Goal: Task Accomplishment & Management: Use online tool/utility

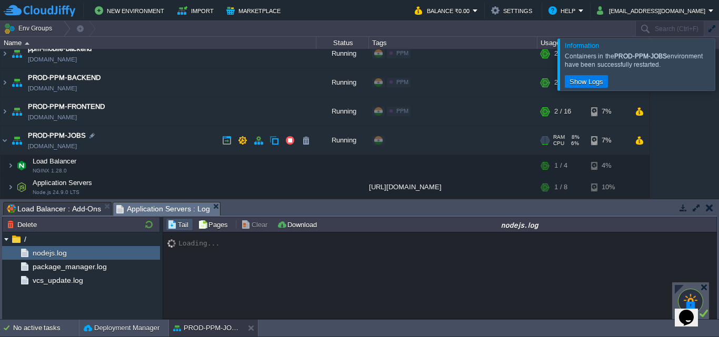
click at [174, 139] on td "PROD-PPM-JOBS [DOMAIN_NAME]" at bounding box center [159, 140] width 316 height 29
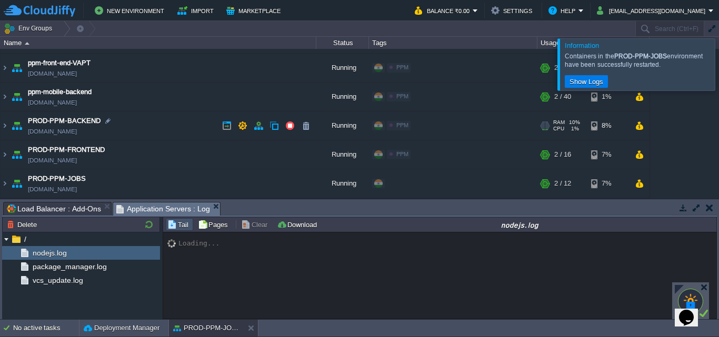
scroll to position [53, 0]
click at [166, 158] on td "PROD-PPM-FRONTEND [DOMAIN_NAME]" at bounding box center [159, 154] width 316 height 29
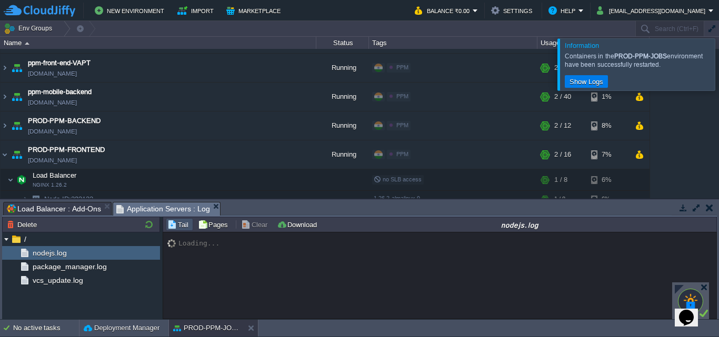
scroll to position [147, 0]
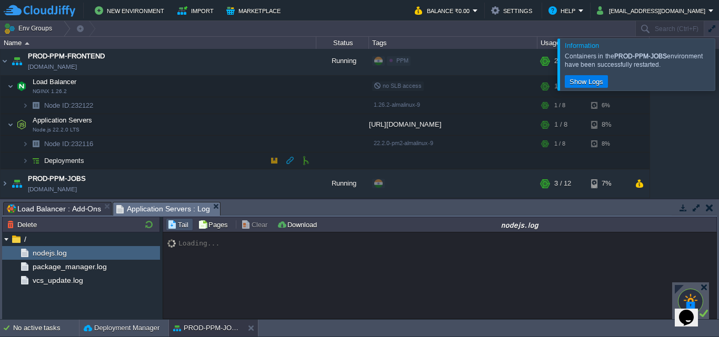
click at [176, 163] on td "Deployments" at bounding box center [159, 161] width 316 height 17
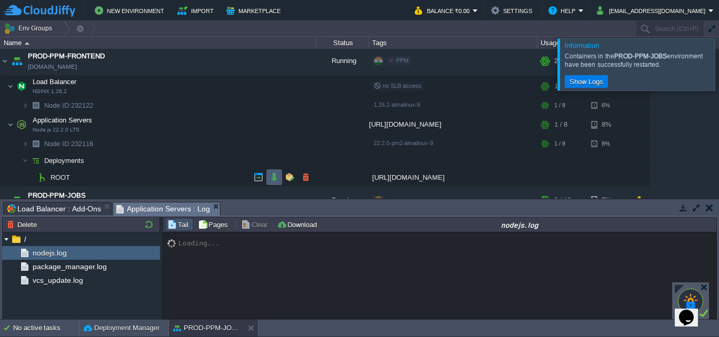
click at [272, 183] on td at bounding box center [274, 177] width 16 height 16
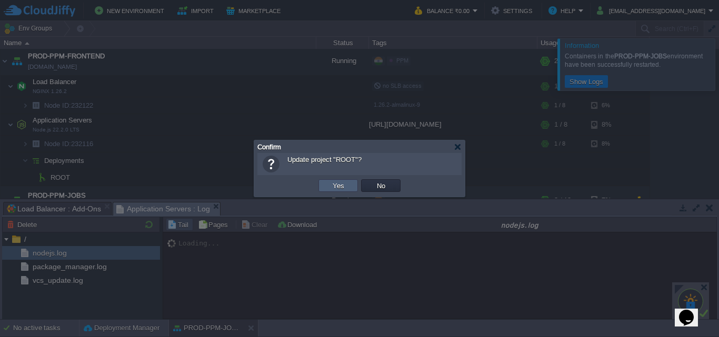
click at [343, 191] on td "Yes" at bounding box center [337, 185] width 39 height 13
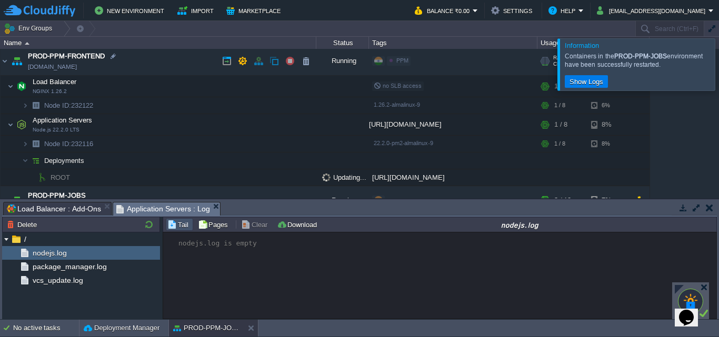
click at [152, 65] on td "PROD-PPM-FRONTEND [DOMAIN_NAME]" at bounding box center [159, 61] width 316 height 29
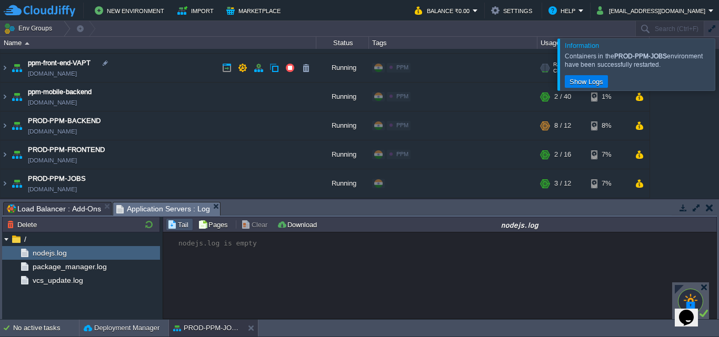
scroll to position [53, 0]
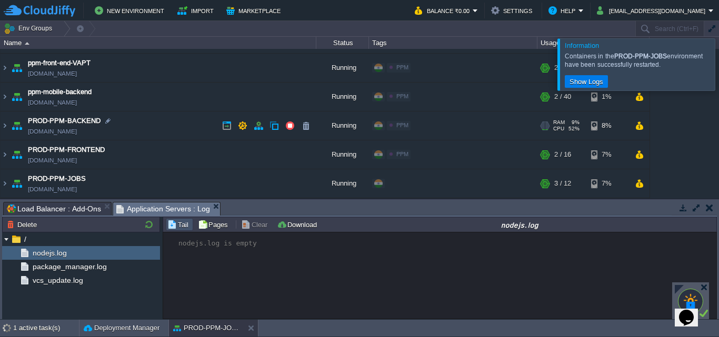
click at [152, 127] on td "PROD-PPM-BACKEND [DOMAIN_NAME]" at bounding box center [159, 126] width 316 height 29
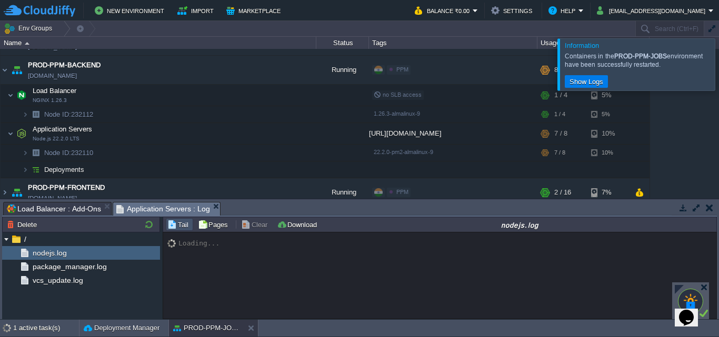
scroll to position [147, 0]
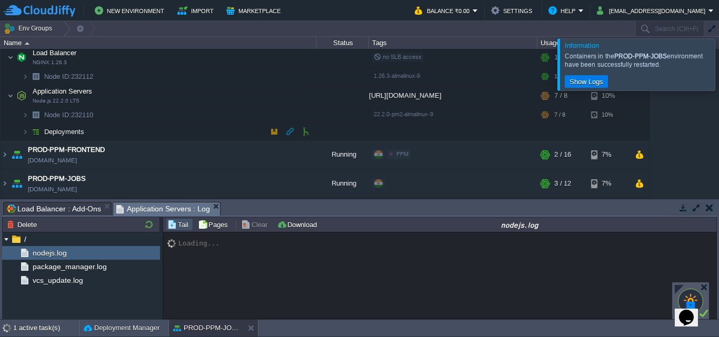
click at [162, 137] on td "Deployments" at bounding box center [159, 132] width 316 height 17
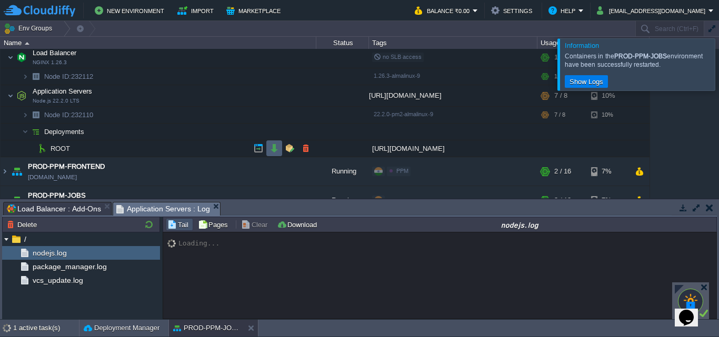
click at [270, 152] on button "button" at bounding box center [273, 148] width 9 height 9
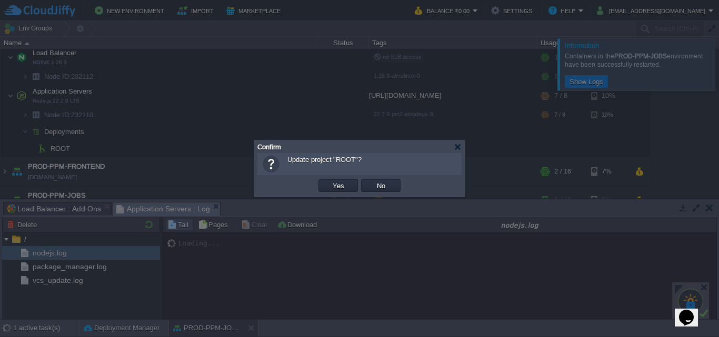
scroll to position [241, 0]
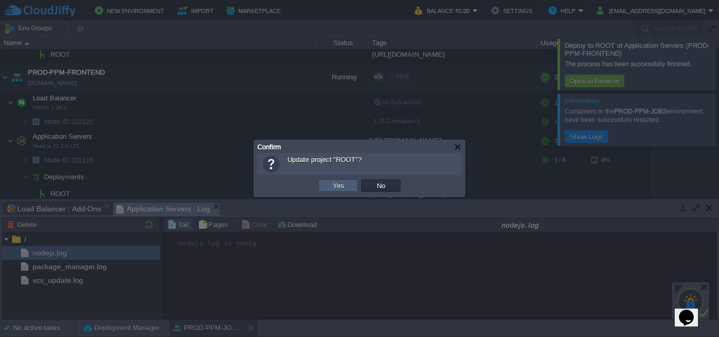
click at [340, 186] on button "Yes" at bounding box center [338, 185] width 18 height 9
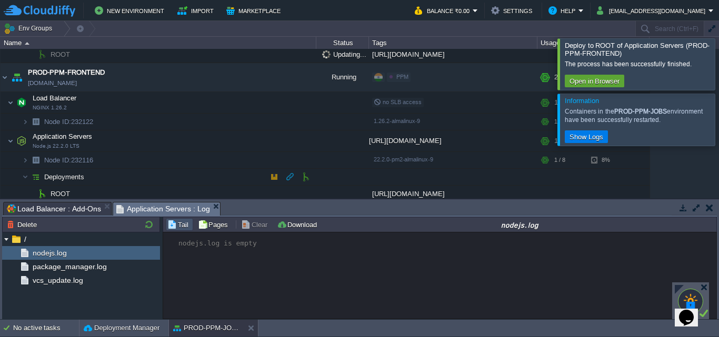
scroll to position [225, 0]
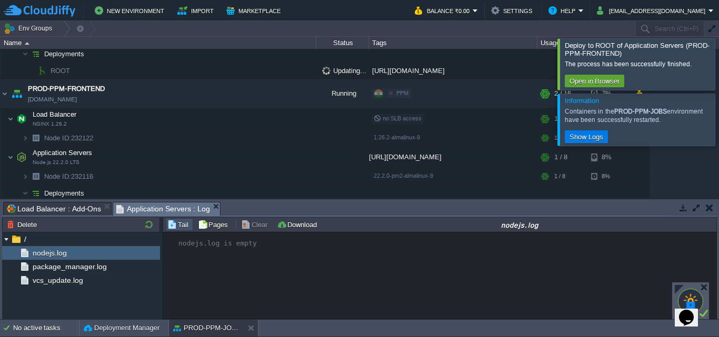
click at [718, 117] on div at bounding box center [731, 120] width 0 height 52
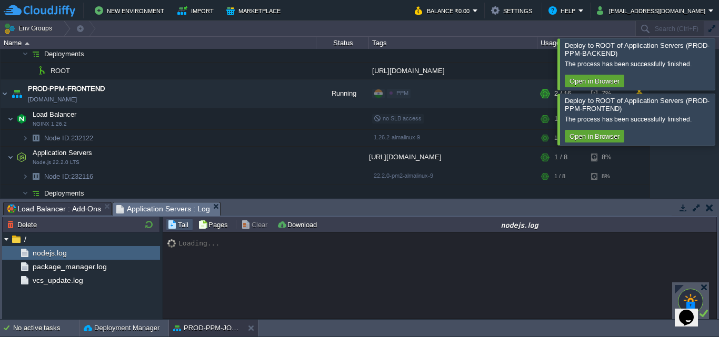
click at [718, 82] on div at bounding box center [731, 63] width 0 height 51
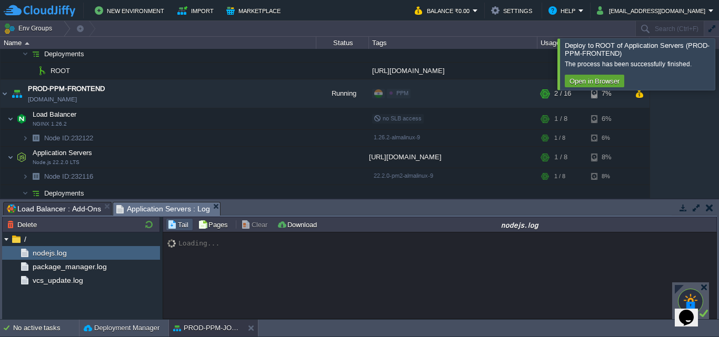
click at [718, 84] on div at bounding box center [731, 63] width 0 height 51
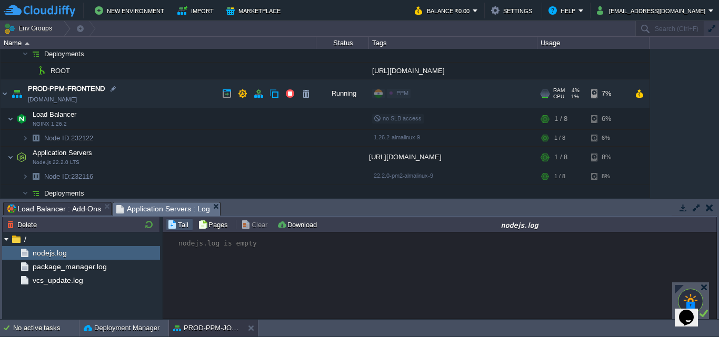
click at [173, 83] on td "PROD-PPM-FRONTEND [DOMAIN_NAME]" at bounding box center [159, 93] width 316 height 29
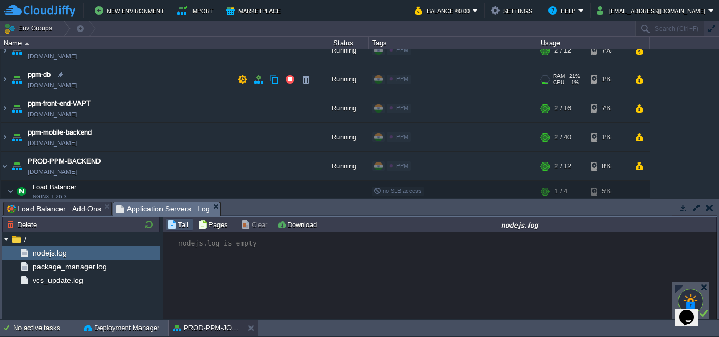
scroll to position [0, 0]
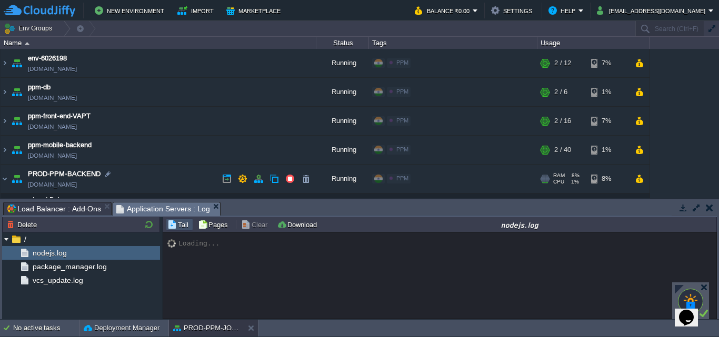
click at [155, 173] on td "PROD-PPM-BACKEND [DOMAIN_NAME]" at bounding box center [159, 179] width 316 height 29
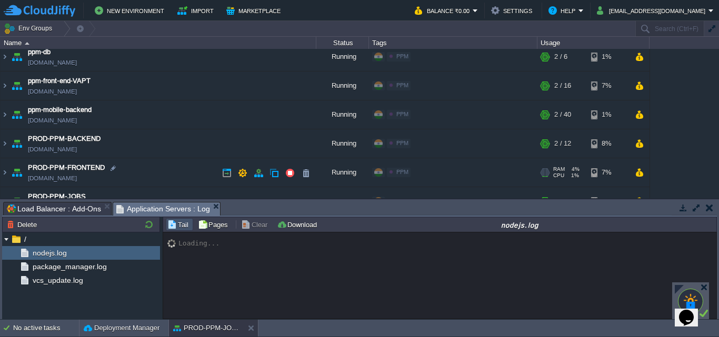
scroll to position [53, 0]
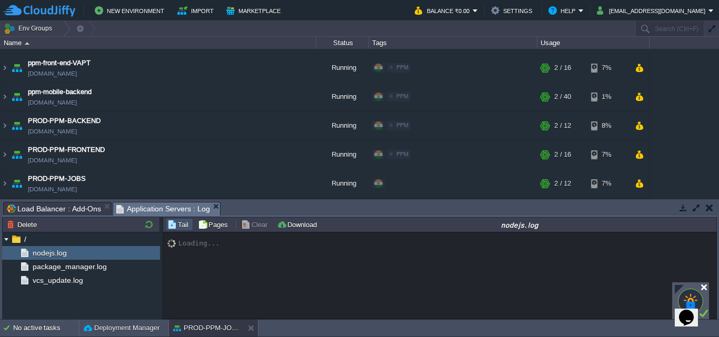
click at [705, 285] on div at bounding box center [704, 288] width 8 height 8
click at [215, 245] on div "Loading..." at bounding box center [198, 243] width 41 height 8
click at [216, 245] on div "Loading..." at bounding box center [439, 276] width 553 height 86
click at [359, 278] on div "Loading..." at bounding box center [439, 276] width 553 height 86
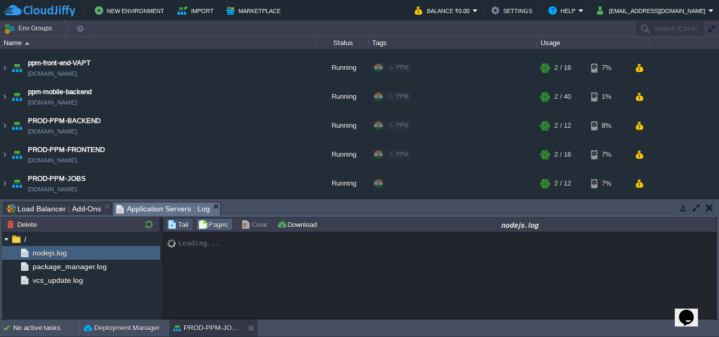
click at [209, 228] on button "Pages" at bounding box center [214, 224] width 33 height 9
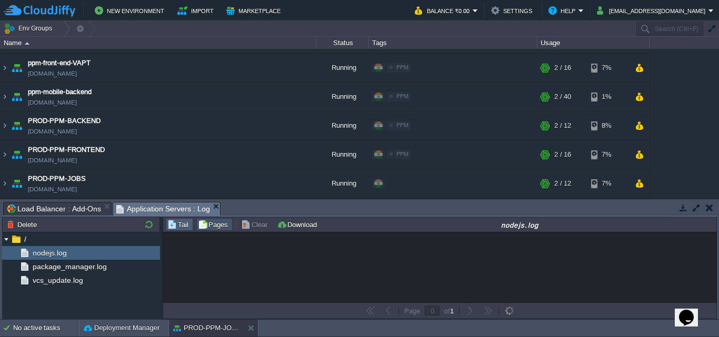
click at [182, 227] on button "Tail" at bounding box center [179, 224] width 24 height 9
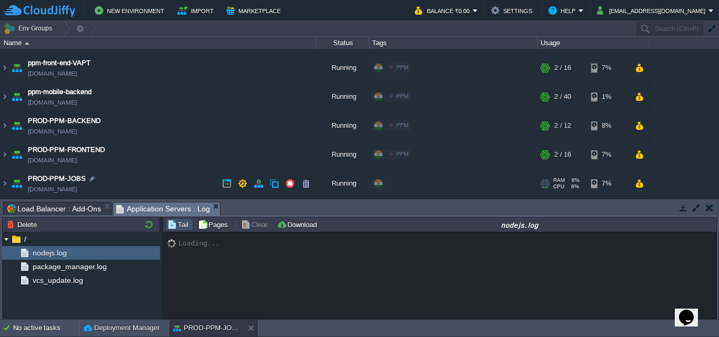
click at [144, 177] on td "PROD-PPM-JOBS [DOMAIN_NAME]" at bounding box center [159, 183] width 316 height 29
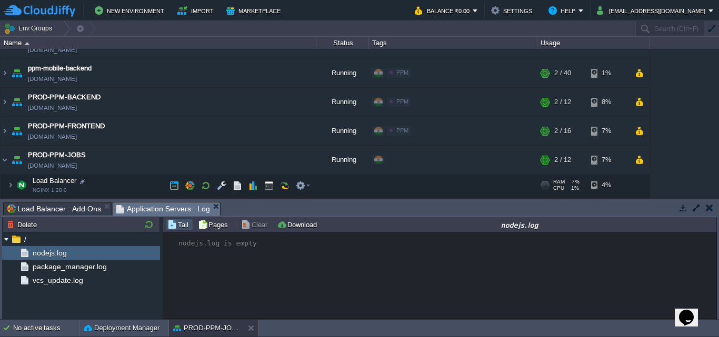
scroll to position [96, 0]
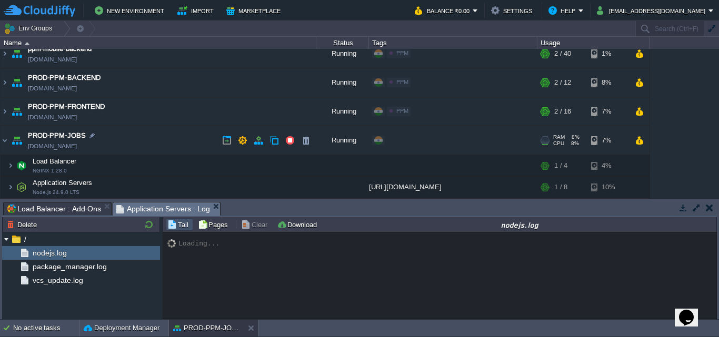
click at [148, 138] on td "PROD-PPM-JOBS [DOMAIN_NAME]" at bounding box center [159, 140] width 316 height 29
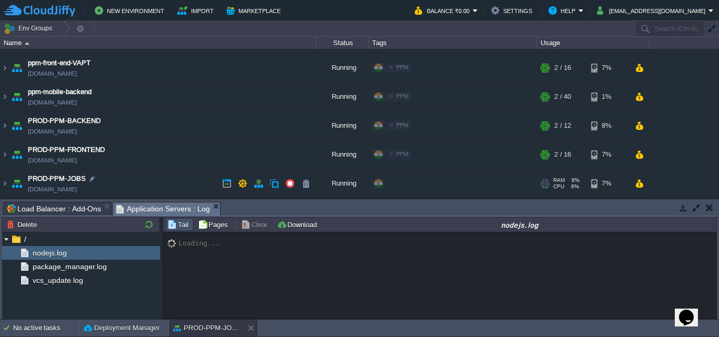
click at [151, 184] on td "PROD-PPM-JOBS [DOMAIN_NAME]" at bounding box center [159, 183] width 316 height 29
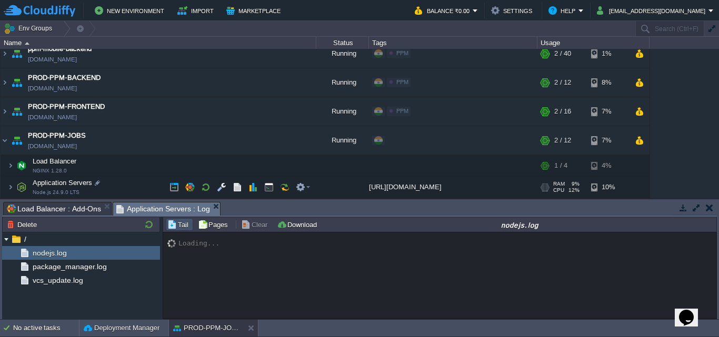
click at [137, 185] on td "Application Servers Node.js 24.9.0 LTS" at bounding box center [159, 188] width 316 height 22
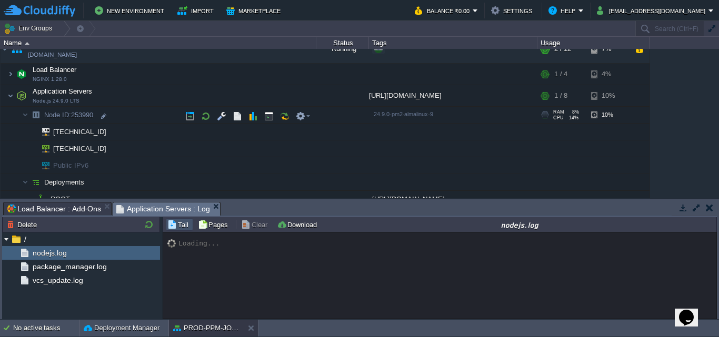
scroll to position [197, 0]
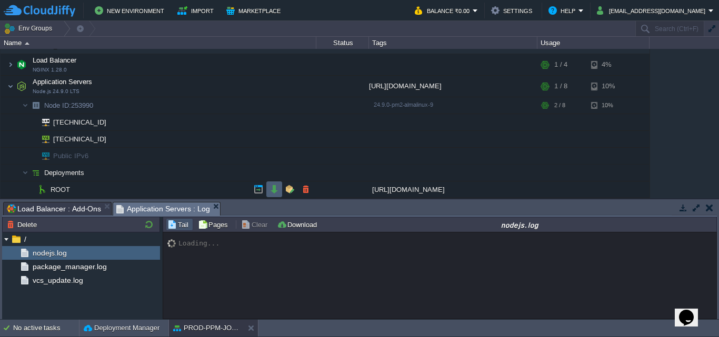
click at [274, 191] on button "button" at bounding box center [273, 189] width 9 height 9
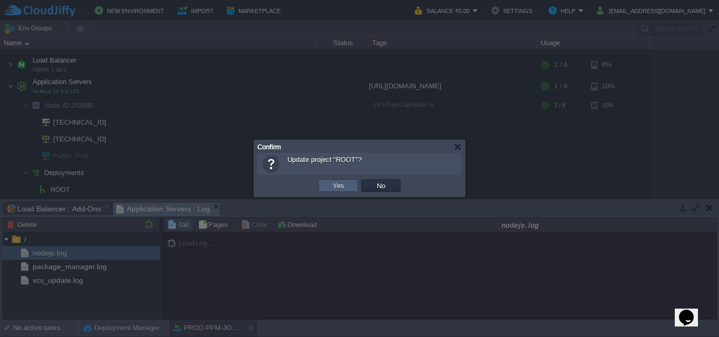
click at [344, 183] on button "Yes" at bounding box center [338, 185] width 18 height 9
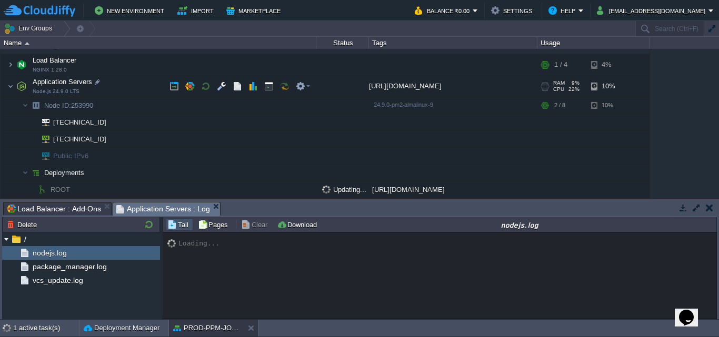
click at [145, 81] on td "Application Servers Node.js 24.9.0 LTS" at bounding box center [159, 87] width 316 height 22
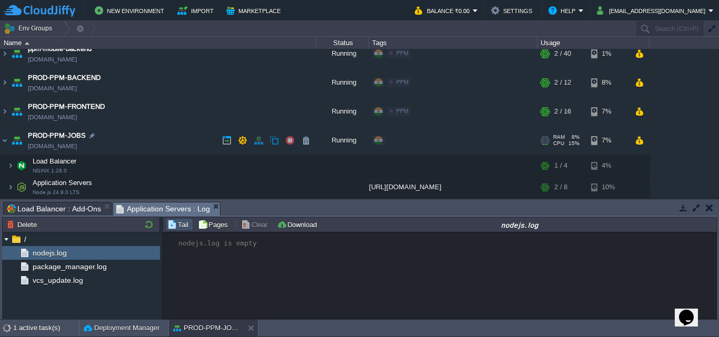
click at [166, 141] on td "PROD-PPM-JOBS [DOMAIN_NAME]" at bounding box center [159, 140] width 316 height 29
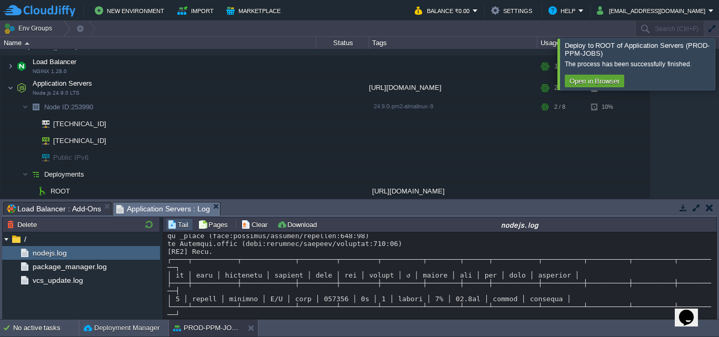
scroll to position [278, 0]
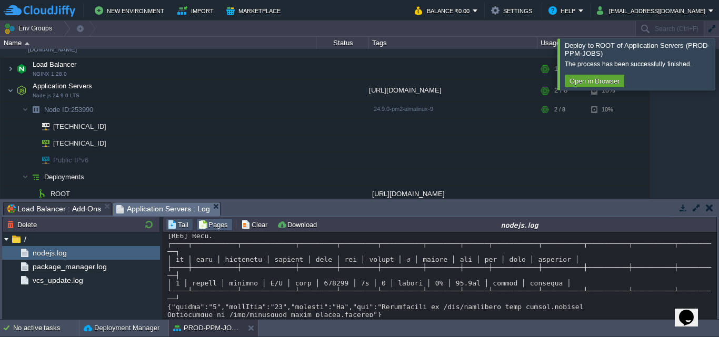
click at [209, 230] on td "Pages" at bounding box center [214, 224] width 36 height 13
type input "1"
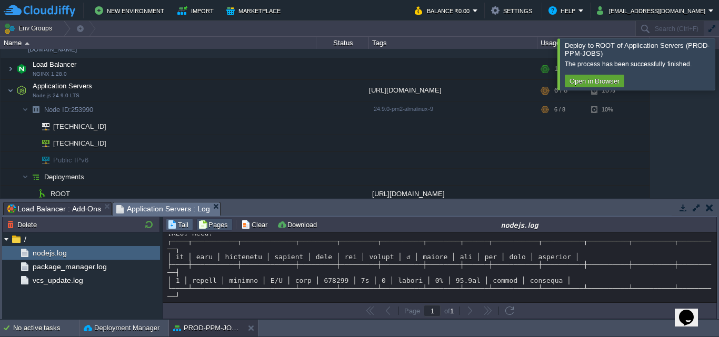
click at [181, 230] on td "Tail" at bounding box center [179, 224] width 27 height 13
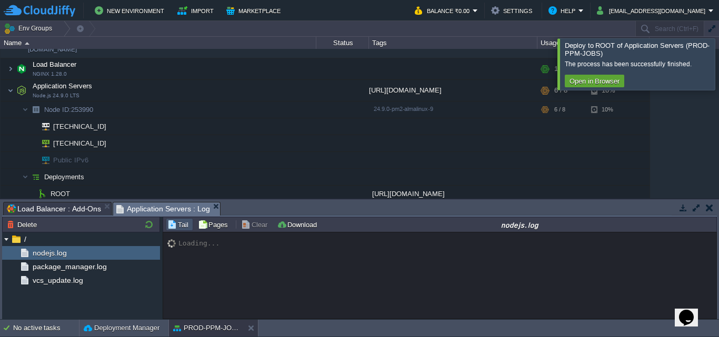
scroll to position [0, 0]
click at [47, 283] on span "vcs_update.log" at bounding box center [58, 280] width 54 height 9
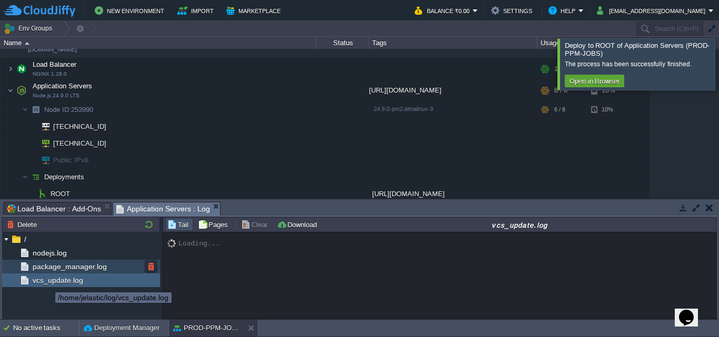
click at [51, 274] on div "package_manager.log" at bounding box center [81, 267] width 158 height 14
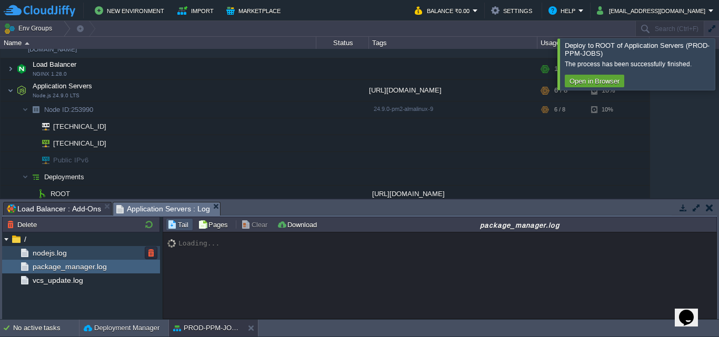
click at [38, 250] on span "nodejs.log" at bounding box center [50, 252] width 38 height 9
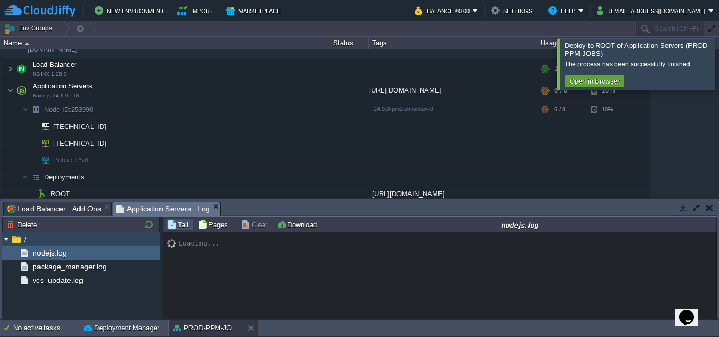
click at [7, 240] on img at bounding box center [6, 240] width 8 height 14
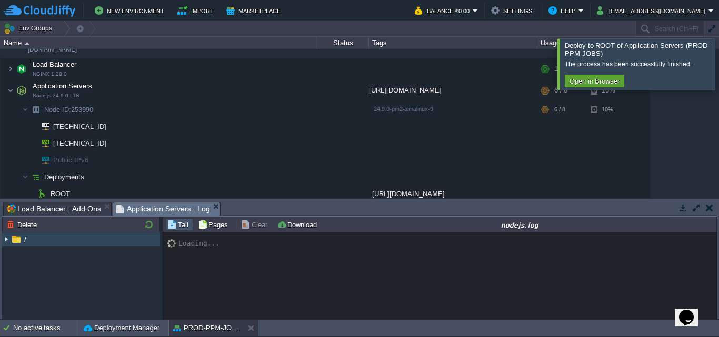
click at [7, 240] on img at bounding box center [6, 240] width 8 height 14
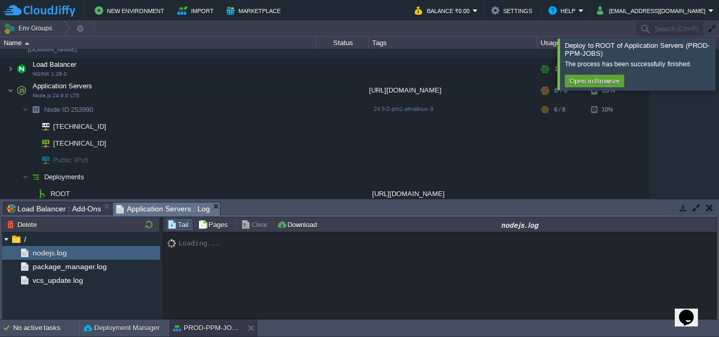
click at [718, 62] on div at bounding box center [731, 63] width 0 height 51
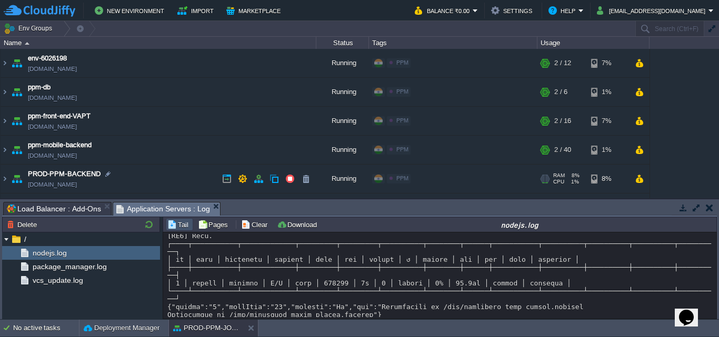
click at [154, 173] on td "PROD-PPM-BACKEND [DOMAIN_NAME]" at bounding box center [159, 179] width 316 height 29
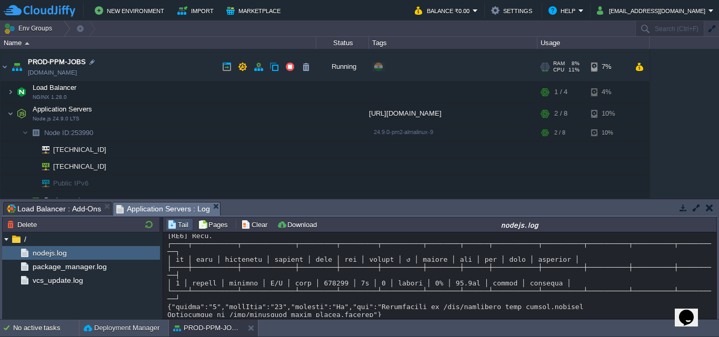
click at [152, 64] on td "PROD-PPM-JOBS [DOMAIN_NAME]" at bounding box center [159, 67] width 316 height 29
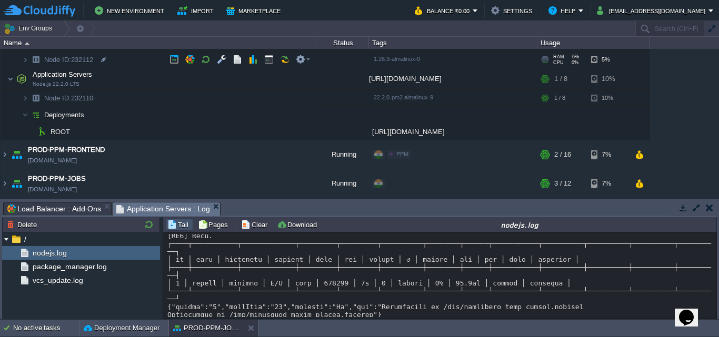
scroll to position [164, 0]
click at [276, 132] on button "button" at bounding box center [273, 131] width 9 height 9
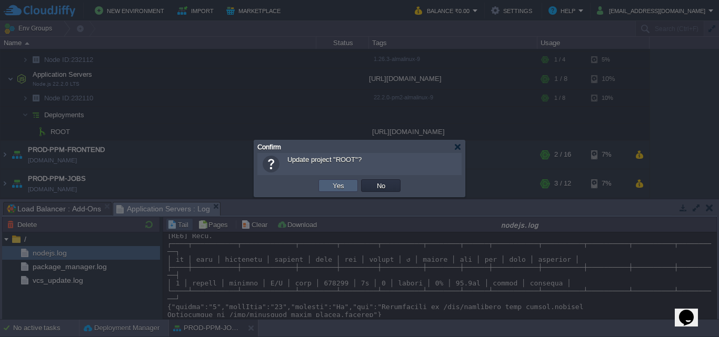
click at [333, 185] on button "Yes" at bounding box center [338, 185] width 18 height 9
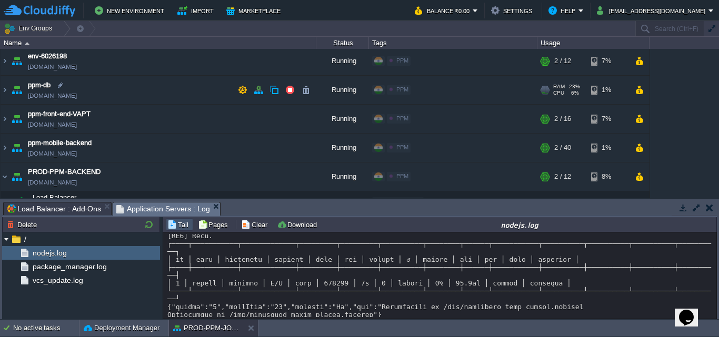
scroll to position [0, 0]
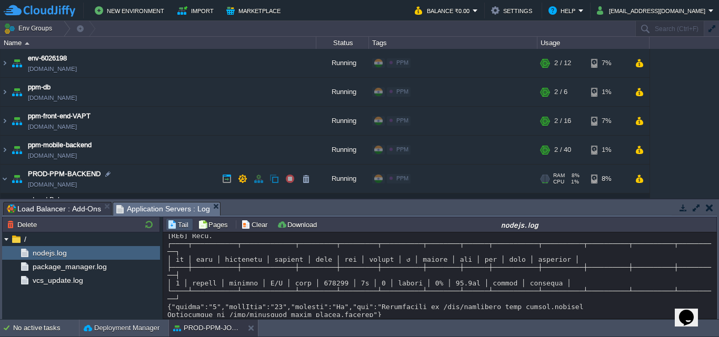
click at [149, 178] on td "PROD-PPM-BACKEND [DOMAIN_NAME]" at bounding box center [159, 179] width 316 height 29
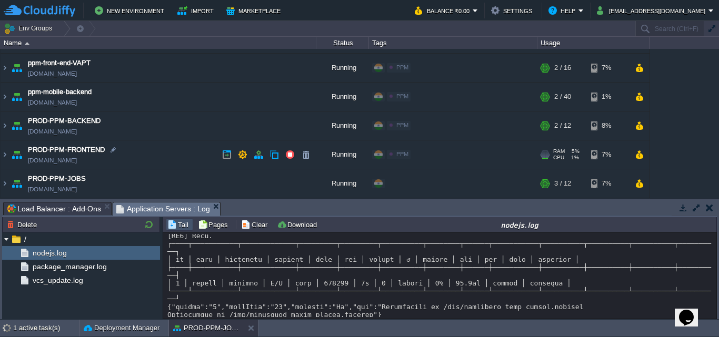
click at [145, 160] on td "PROD-PPM-FRONTEND [DOMAIN_NAME]" at bounding box center [159, 154] width 316 height 29
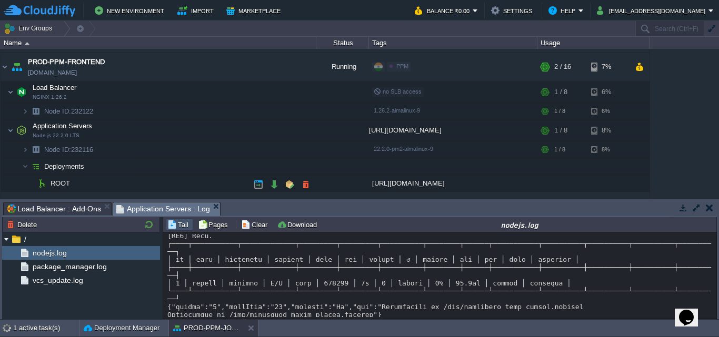
scroll to position [164, 0]
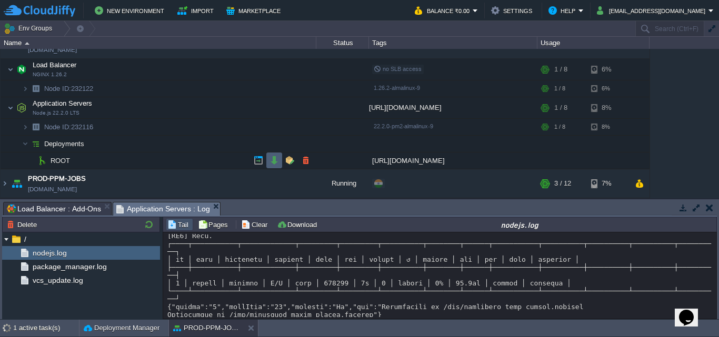
click at [276, 164] on button "button" at bounding box center [273, 160] width 9 height 9
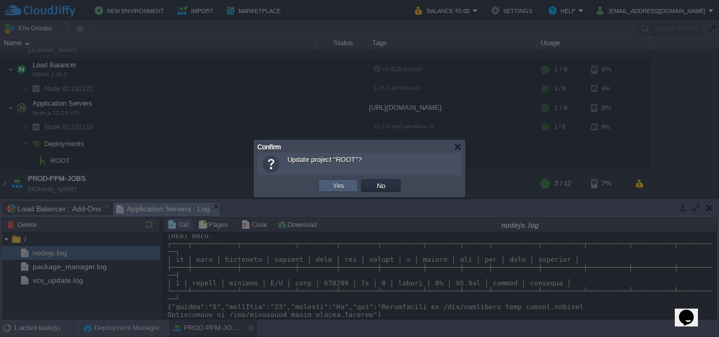
click at [329, 191] on td "Yes" at bounding box center [337, 185] width 39 height 13
